Goal: Book appointment/travel/reservation

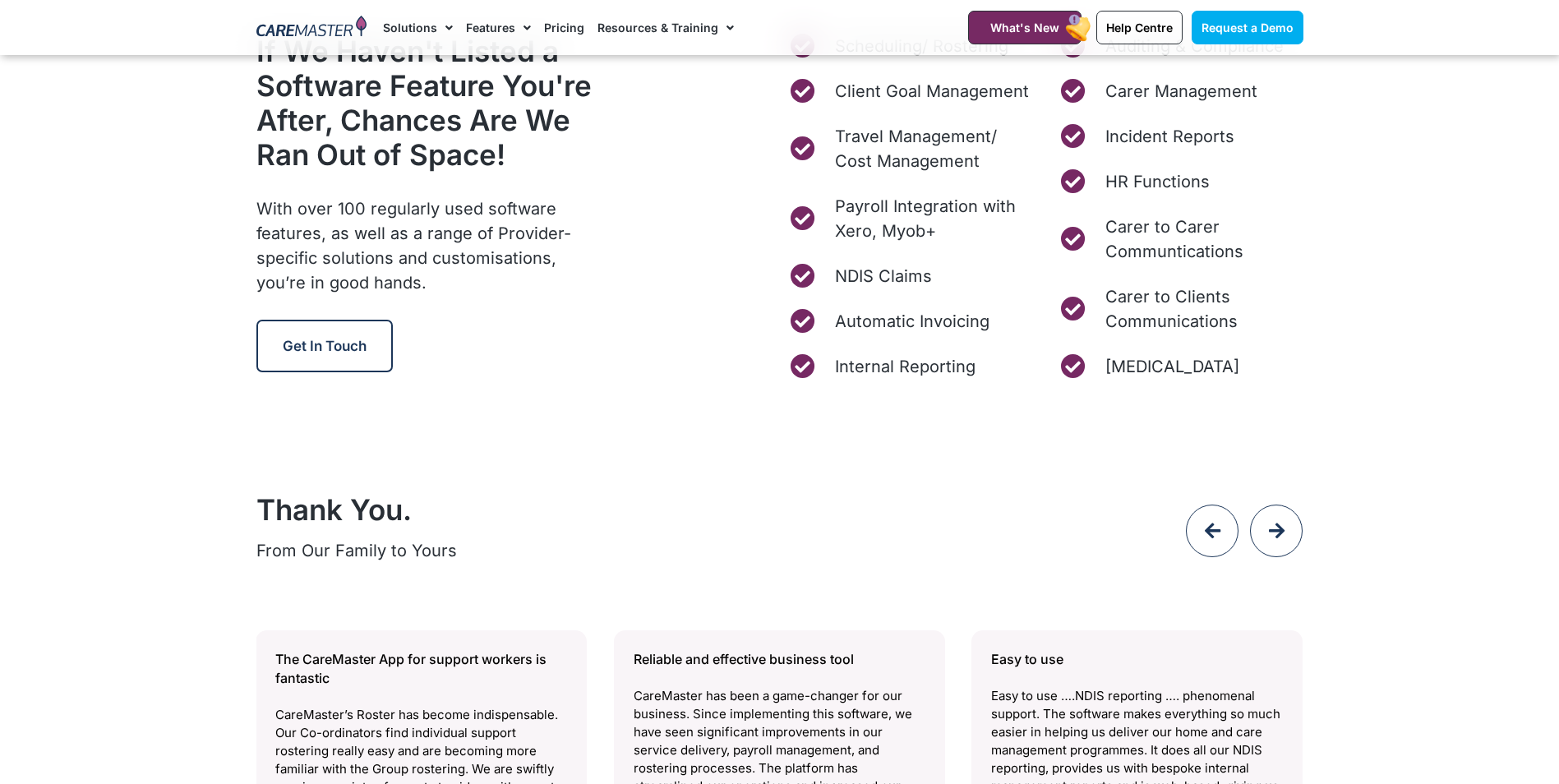
scroll to position [6326, 0]
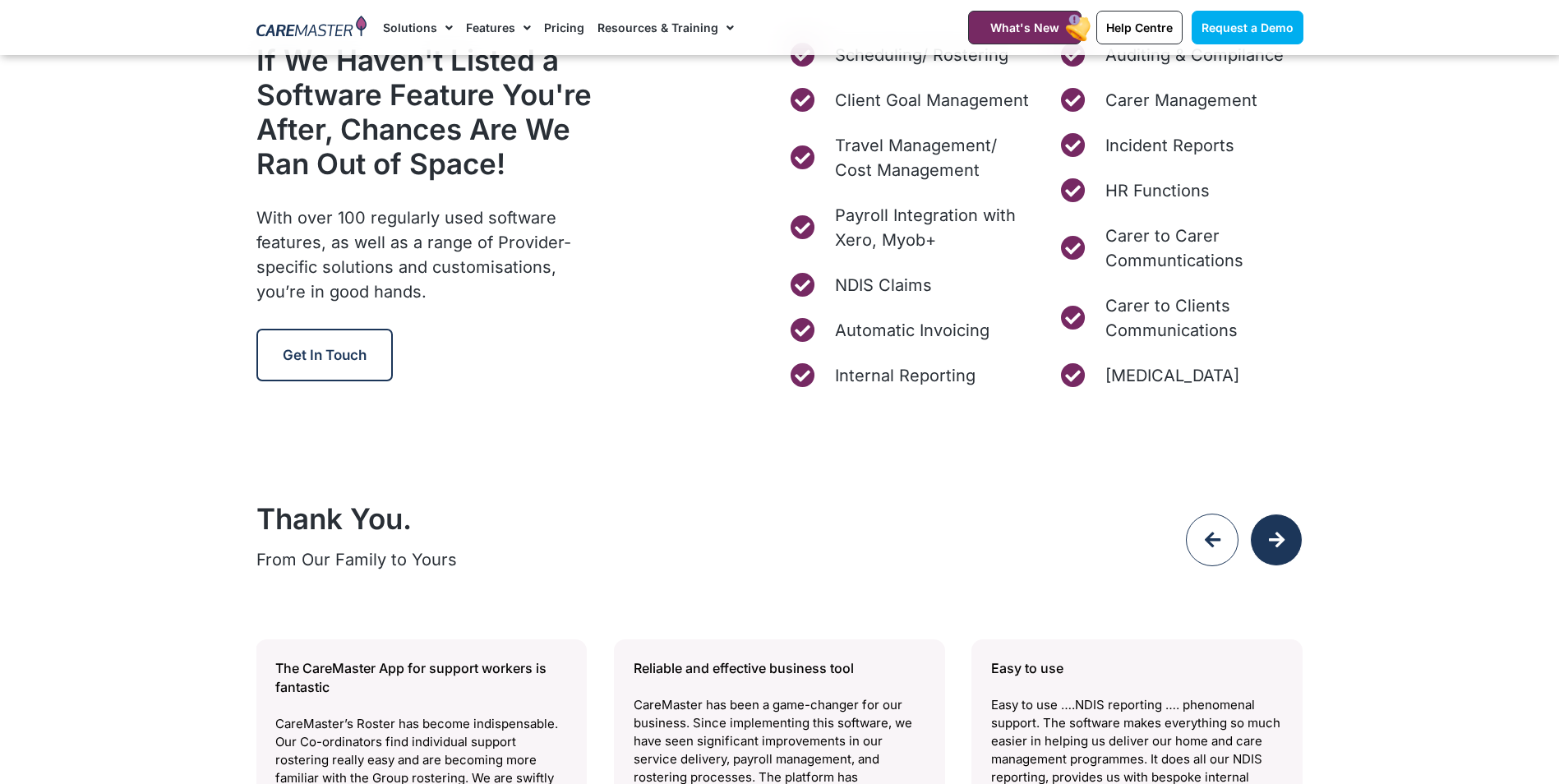
click at [1285, 542] on icon at bounding box center [1276, 540] width 18 height 18
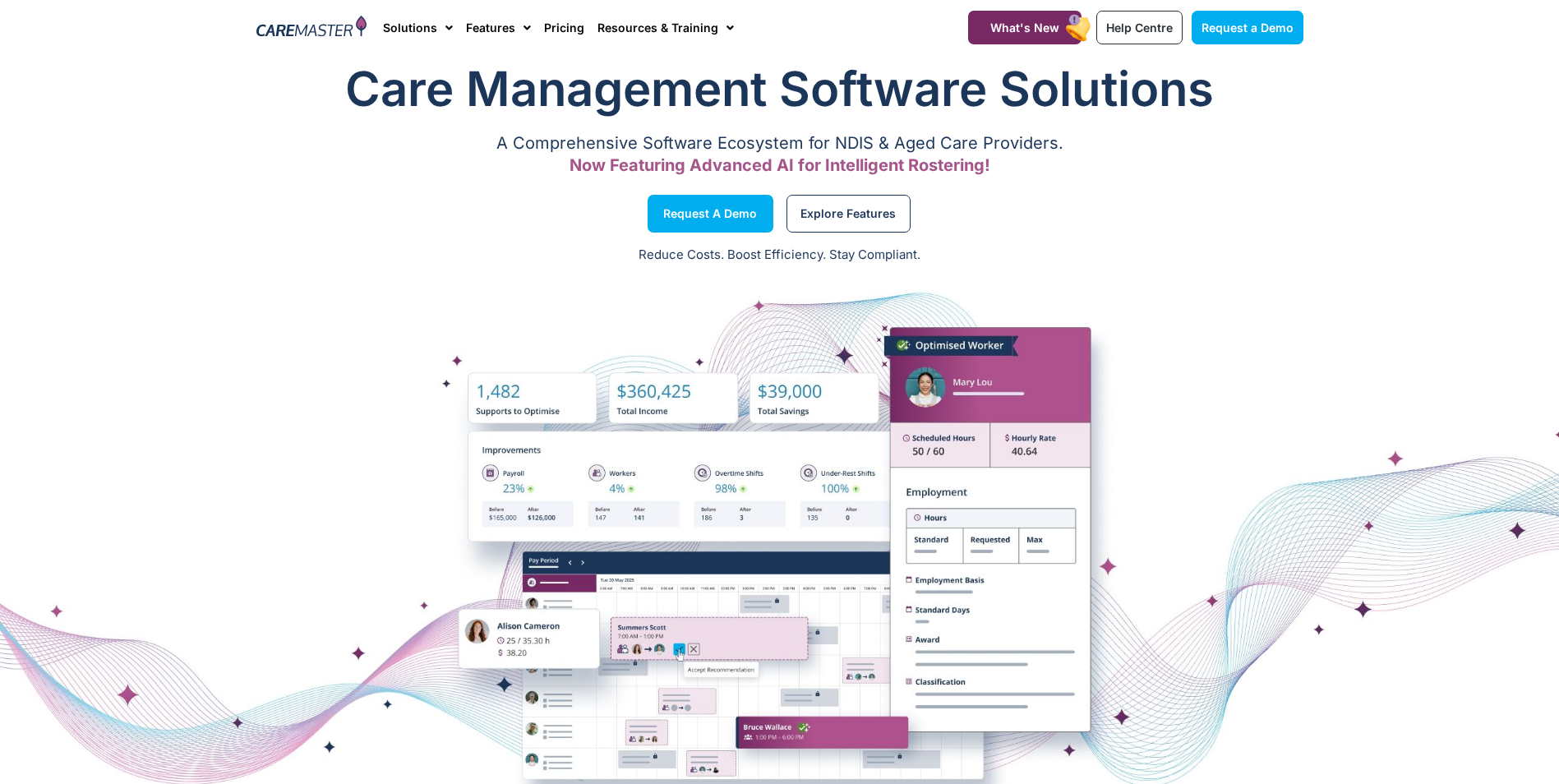
scroll to position [0, 0]
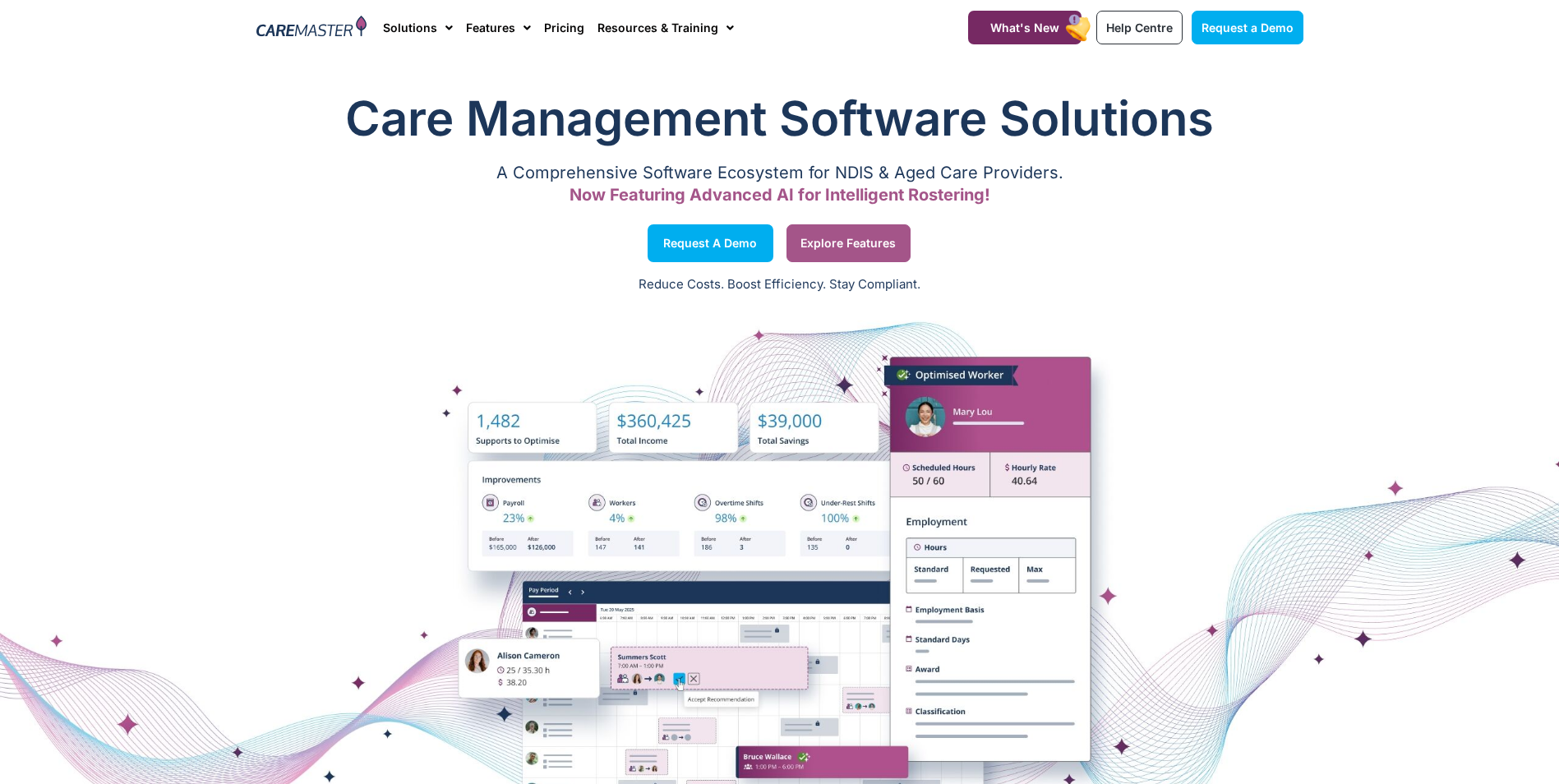
click at [827, 243] on span "Explore Features" at bounding box center [848, 243] width 95 height 8
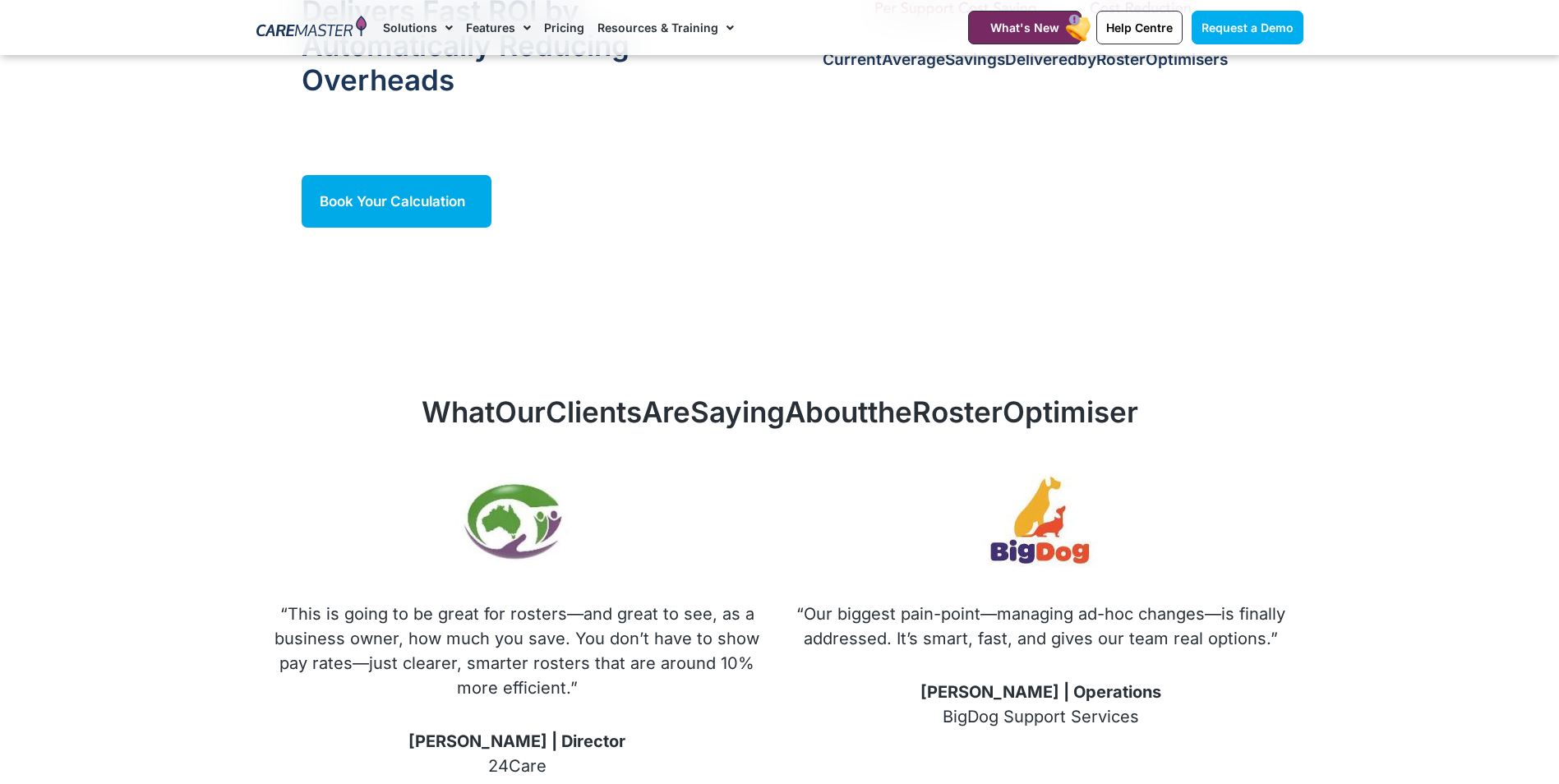
scroll to position [1479, 0]
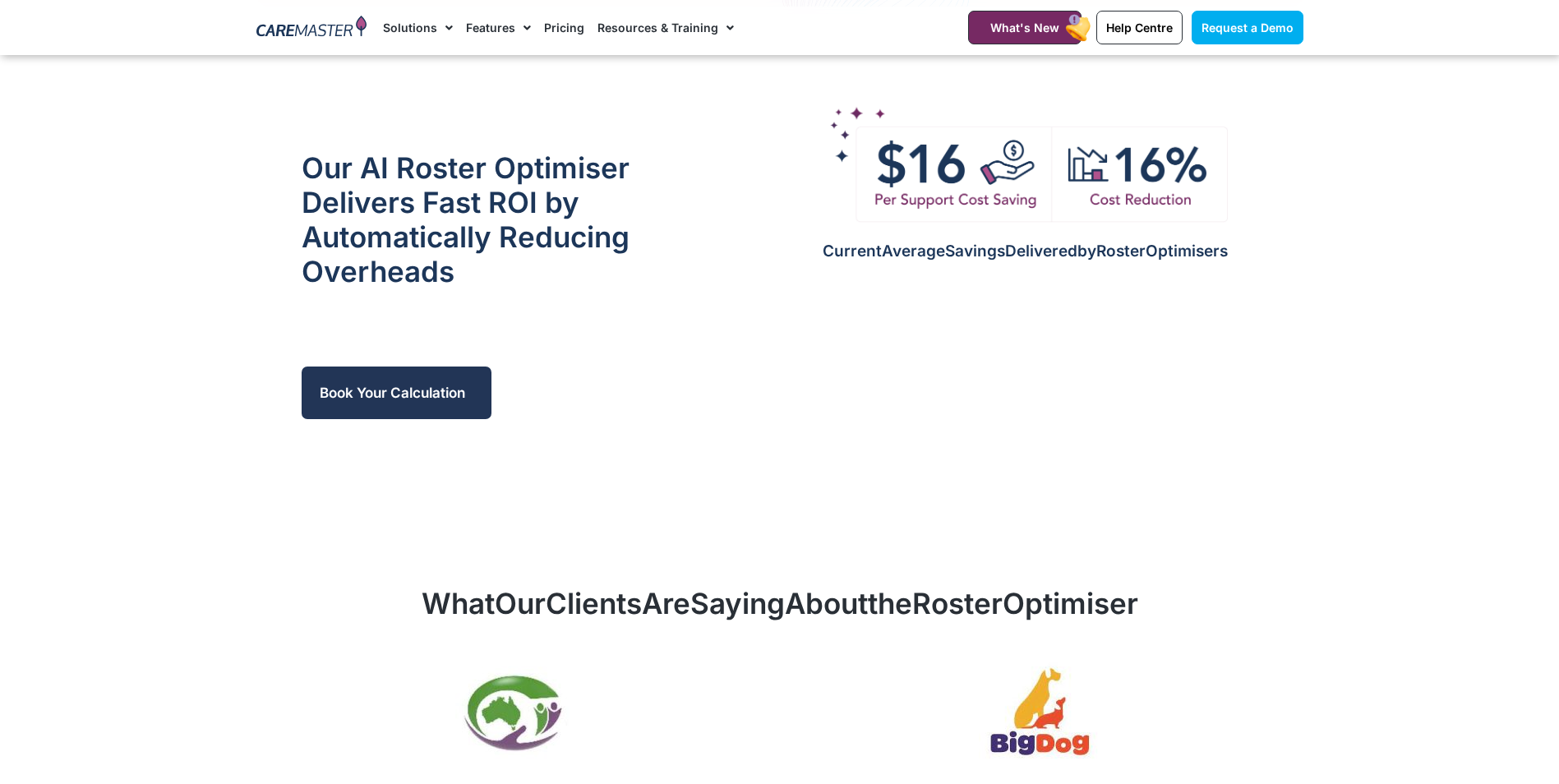
click at [426, 384] on span "Book Your Calculation" at bounding box center [392, 393] width 145 height 17
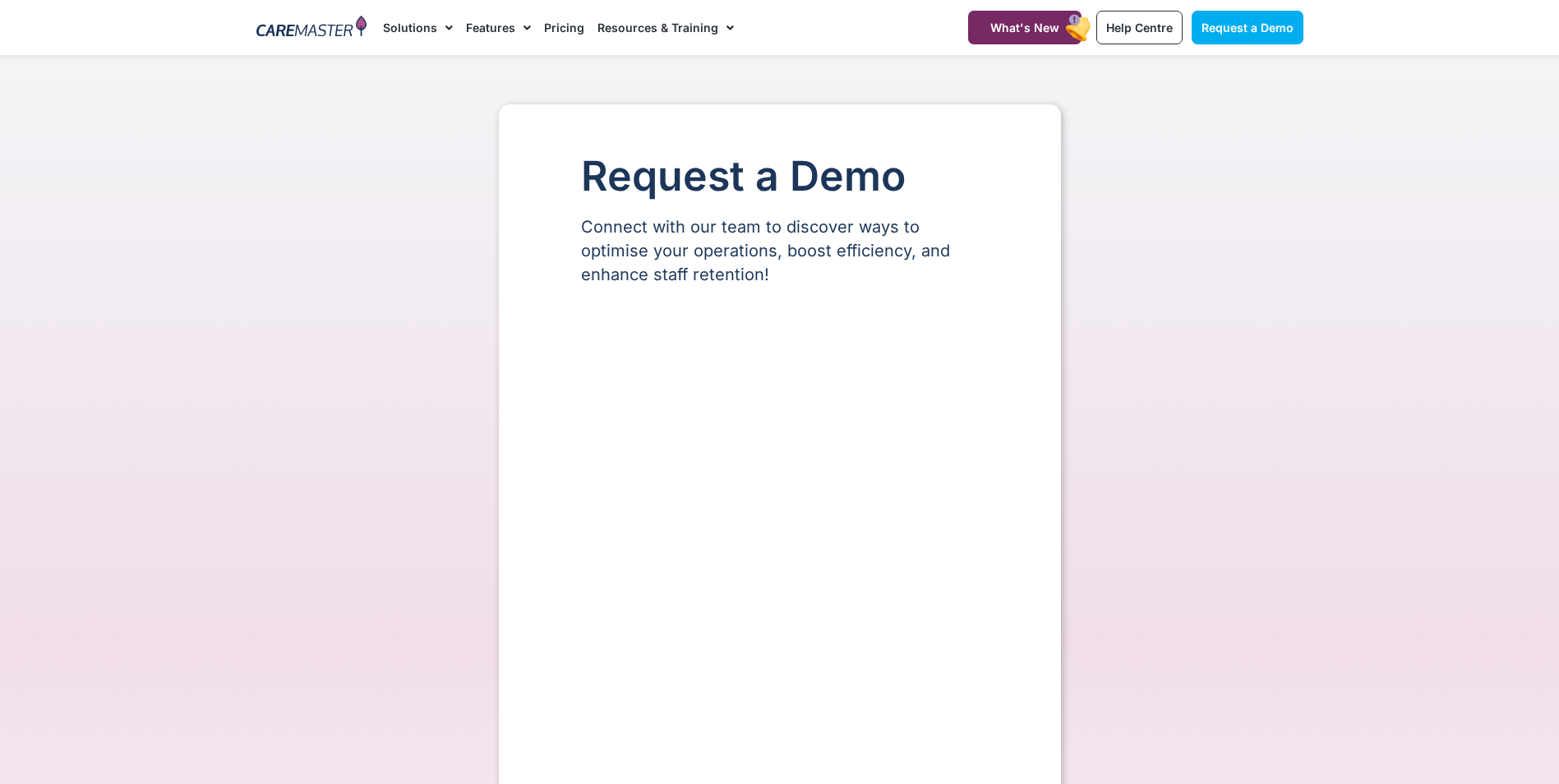
select select "**"
